Goal: Information Seeking & Learning: Learn about a topic

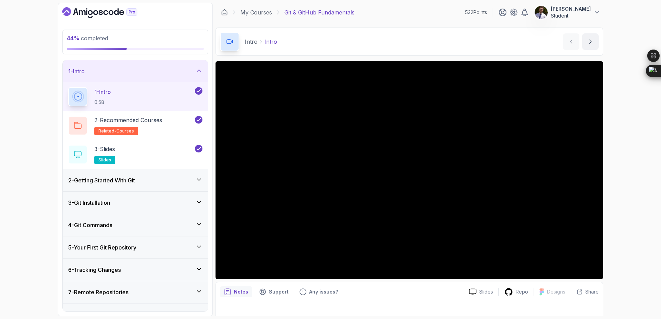
click at [198, 247] on icon at bounding box center [198, 247] width 3 height 2
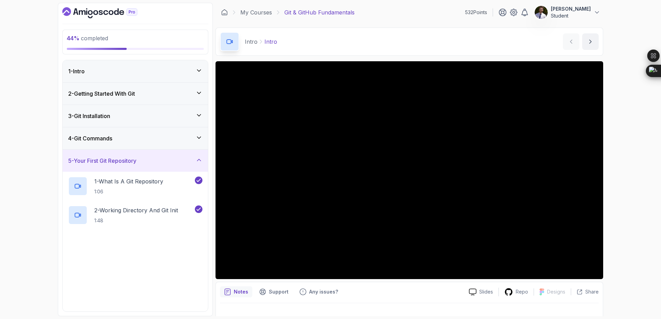
scroll to position [152, 0]
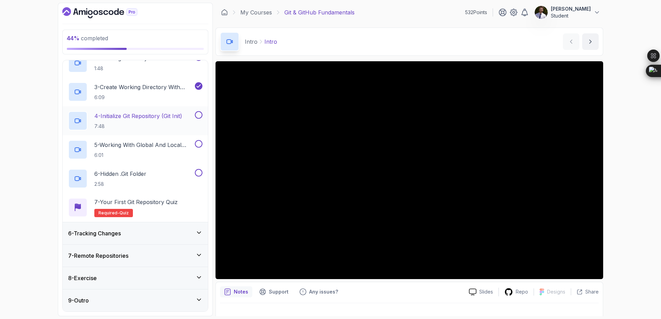
click at [140, 116] on p "4 - Initialize Git Repository (Git Init)" at bounding box center [138, 116] width 88 height 8
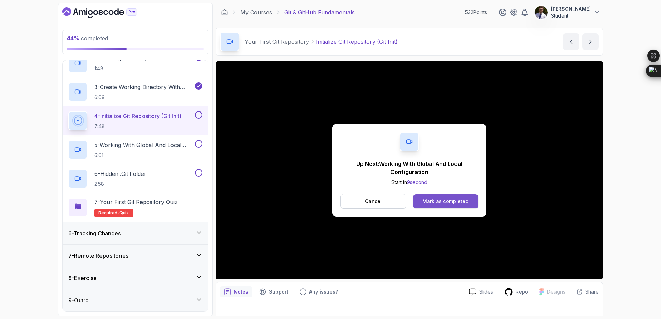
click at [452, 199] on div "Mark as completed" at bounding box center [445, 201] width 46 height 7
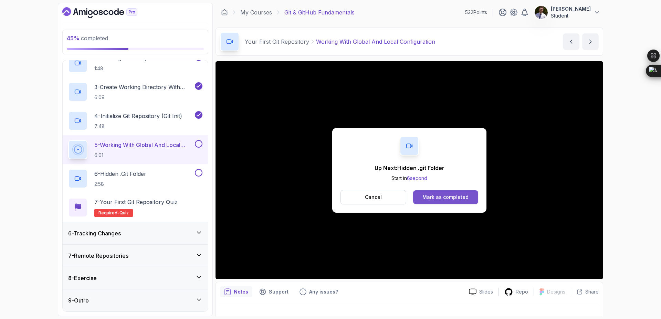
click at [441, 198] on div "Mark as completed" at bounding box center [445, 197] width 46 height 7
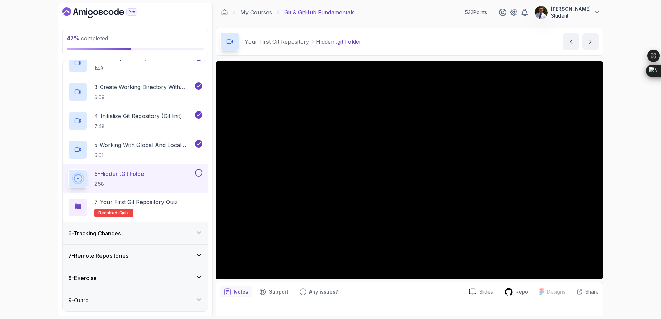
click at [199, 173] on button at bounding box center [199, 173] width 8 height 8
